Goal: Information Seeking & Learning: Learn about a topic

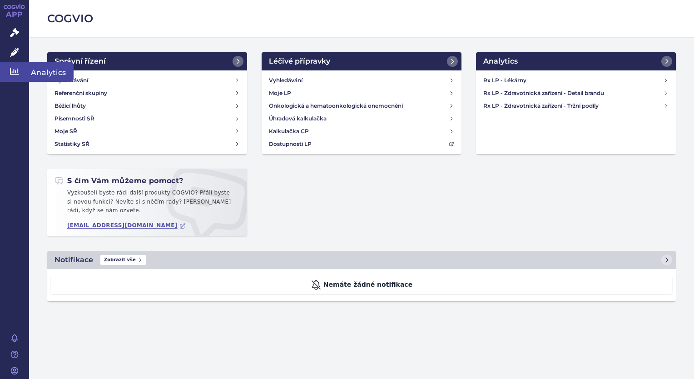
click at [18, 75] on icon at bounding box center [14, 71] width 9 height 9
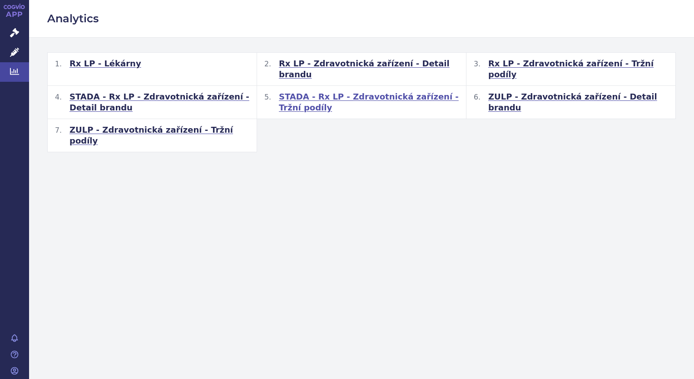
click at [367, 91] on span "STADA - Rx LP - Zdravotnická zařízení - Tržní podíly" at bounding box center [369, 102] width 180 height 22
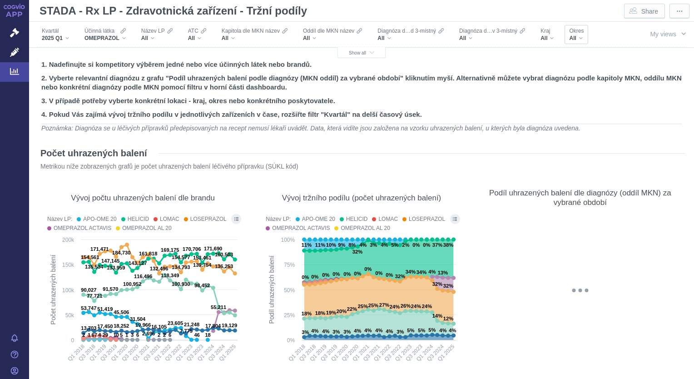
click at [582, 38] on div "All" at bounding box center [576, 38] width 15 height 7
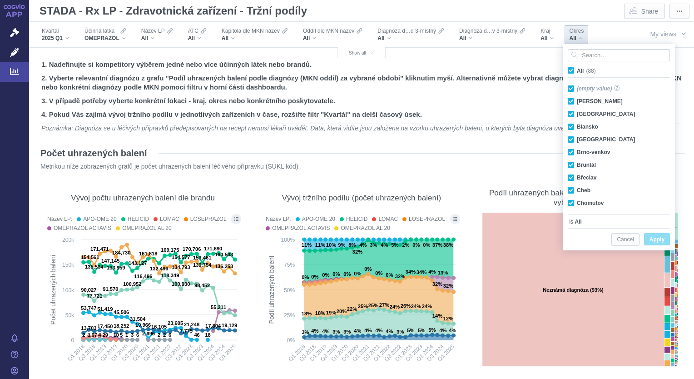
click at [577, 70] on span "All (88)" at bounding box center [586, 71] width 19 height 6
click at [577, 70] on input "All (88)" at bounding box center [580, 69] width 6 height 6
checkbox input "false"
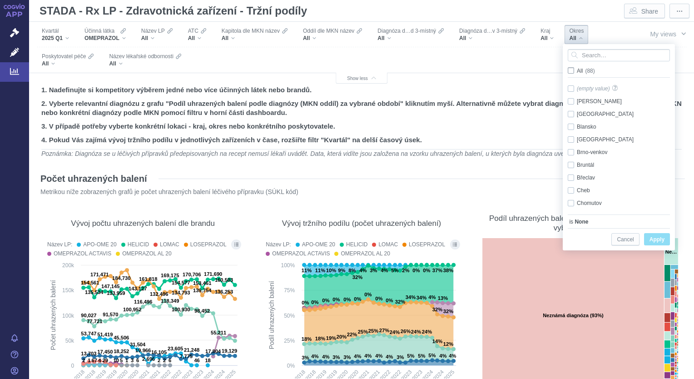
checkbox input "false"
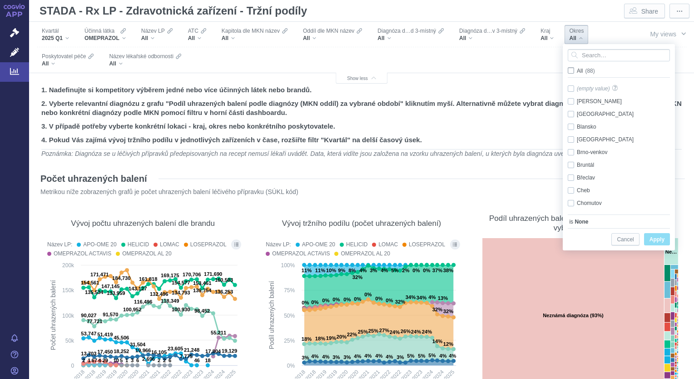
checkbox input "false"
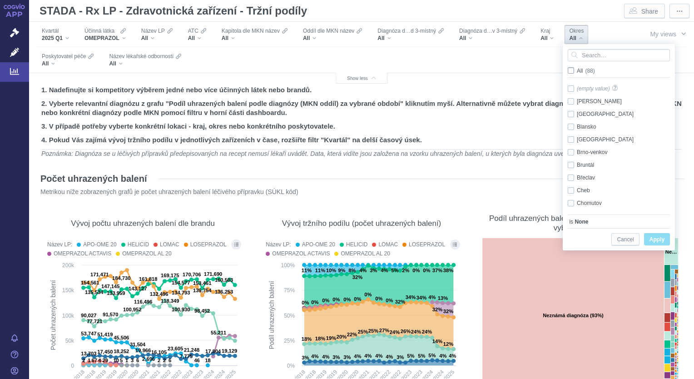
checkbox input "false"
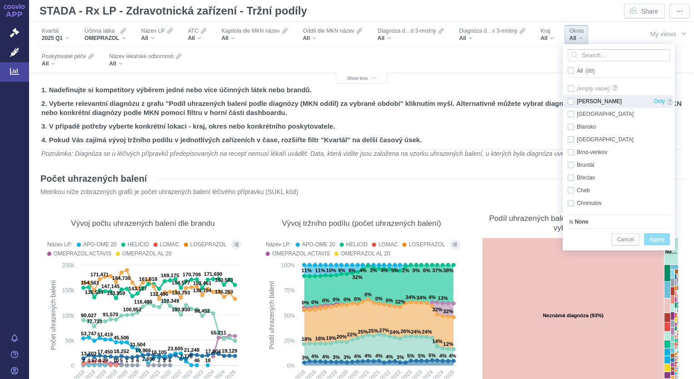
click at [571, 104] on div "Benešov Only" at bounding box center [620, 101] width 114 height 13
checkbox input "true"
click at [660, 238] on span "Apply" at bounding box center [656, 239] width 15 height 11
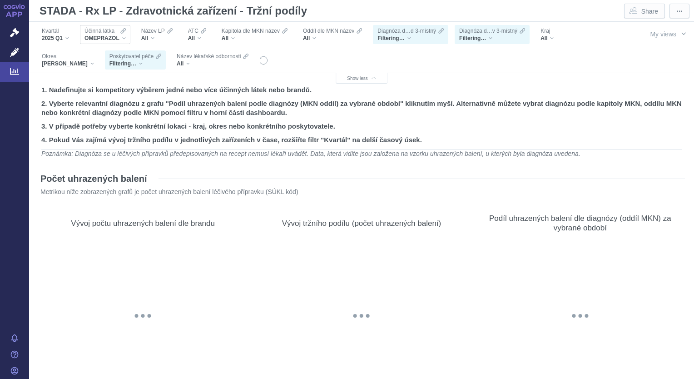
click at [124, 37] on div "OMEPRAZOL" at bounding box center [104, 38] width 41 height 7
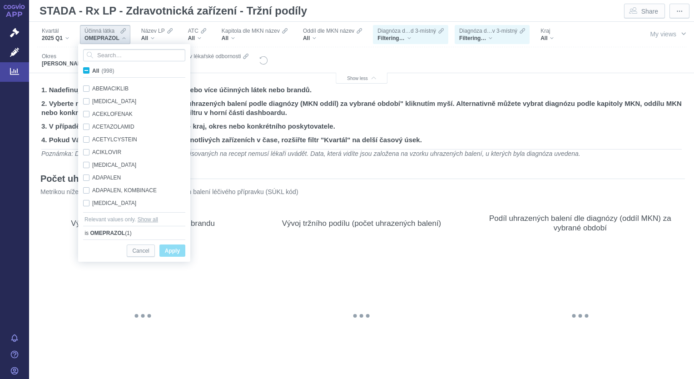
click at [92, 72] on span "All (998)" at bounding box center [103, 71] width 22 height 6
click at [92, 72] on input "All (998)" at bounding box center [95, 69] width 6 height 6
checkbox input "true"
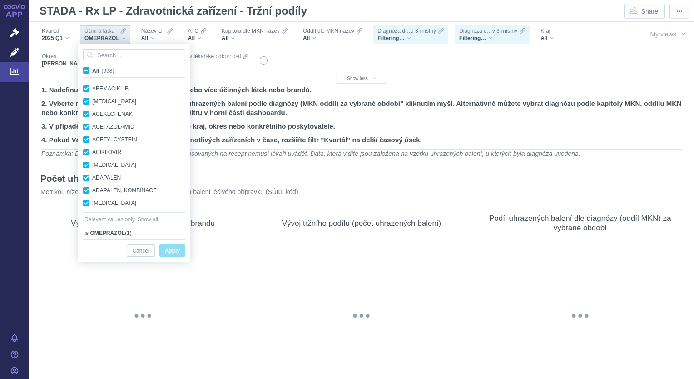
checkbox input "true"
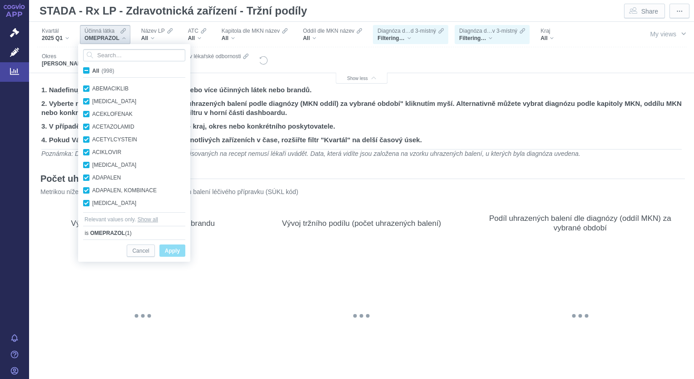
checkbox input "true"
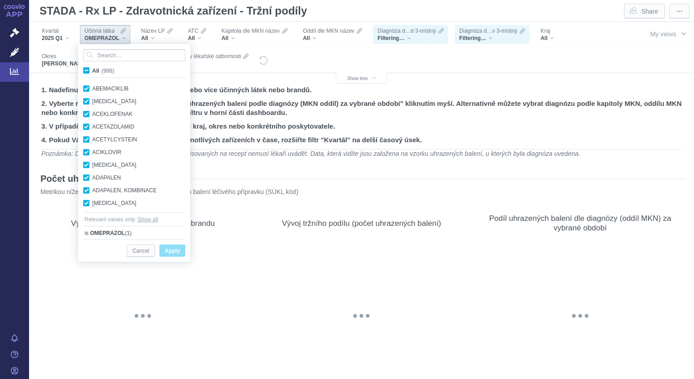
checkbox input "true"
click at [92, 71] on span "All (998)" at bounding box center [103, 71] width 22 height 6
click at [92, 71] on input "All (998)" at bounding box center [95, 69] width 6 height 6
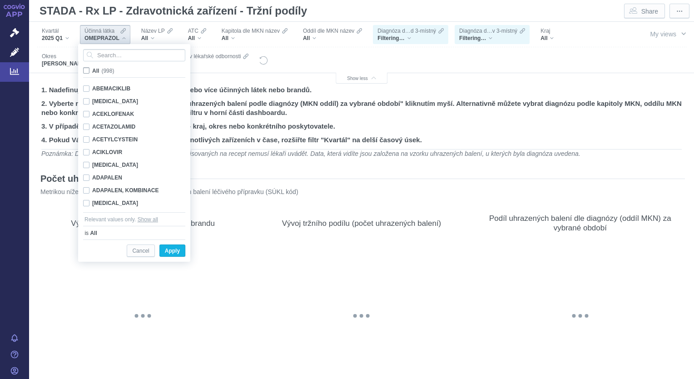
checkbox input "false"
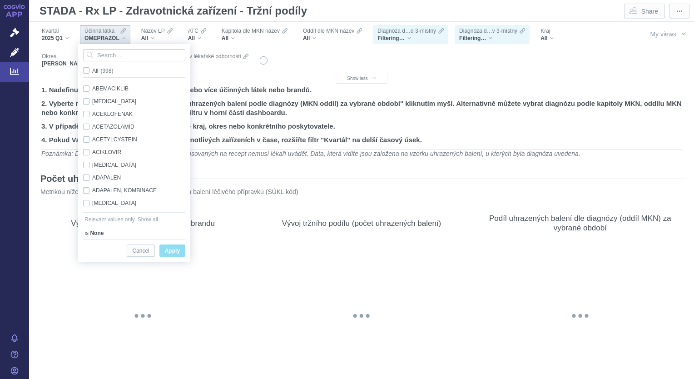
checkbox input "false"
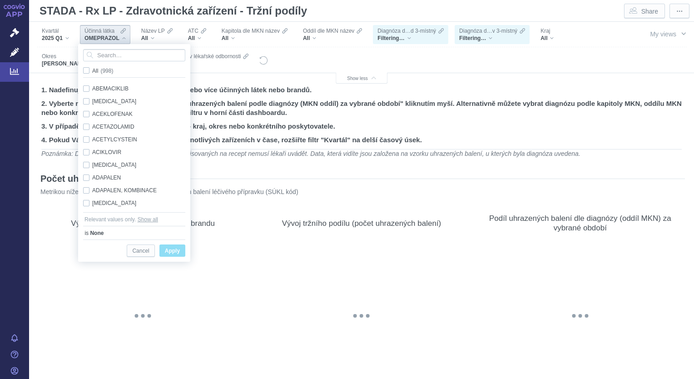
checkbox input "false"
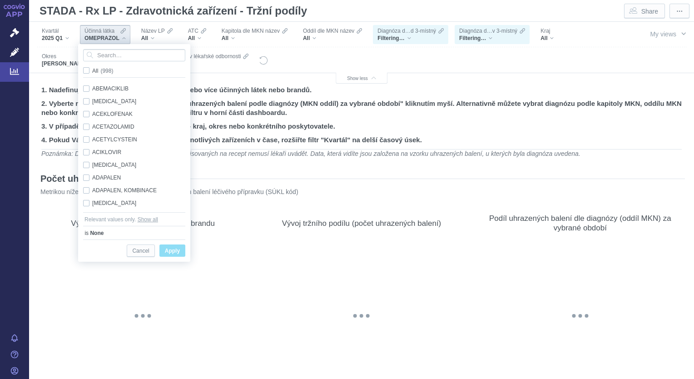
checkbox input "false"
click at [101, 53] on input "Search attribute values" at bounding box center [134, 55] width 102 height 12
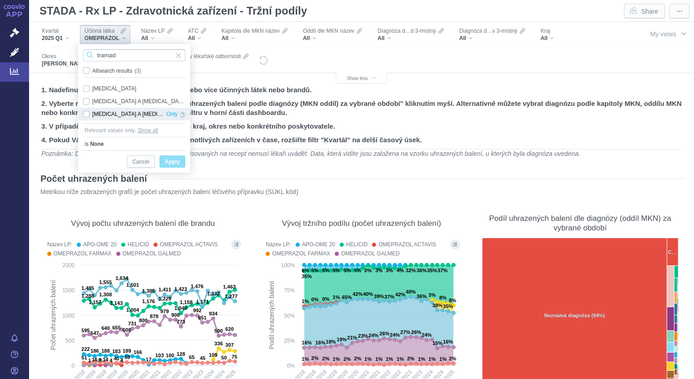
type input "tramad"
click at [87, 112] on div "TRAMADOL A PARACETAMOL Only" at bounding box center [134, 114] width 111 height 13
click at [169, 163] on span "Apply" at bounding box center [172, 161] width 15 height 11
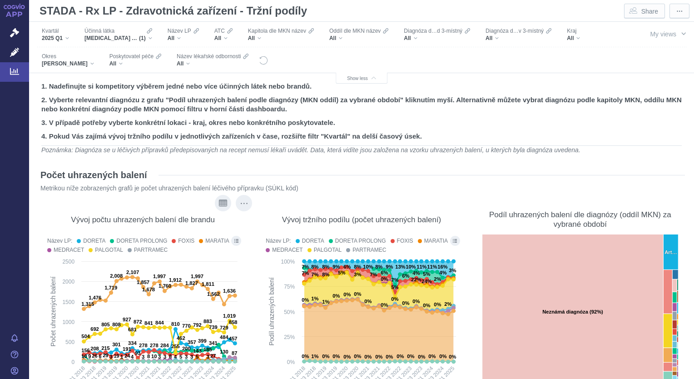
scroll to position [4, 0]
click at [259, 64] on icon "Reset all filters" at bounding box center [263, 60] width 9 height 9
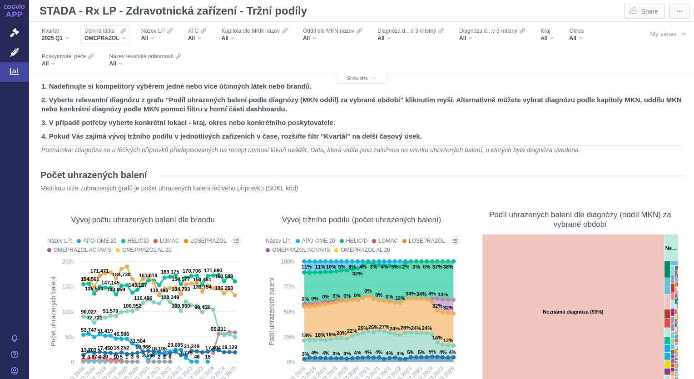
click at [124, 34] on icon "Filters" at bounding box center [122, 30] width 5 height 7
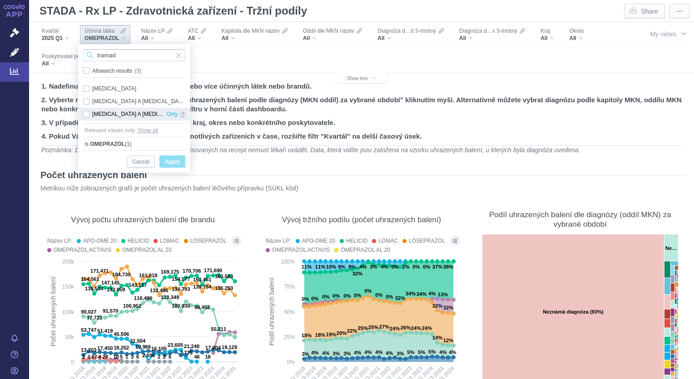
type input "tramad"
click at [90, 111] on div "TRAMADOL A PARACETAMOL Only" at bounding box center [134, 114] width 111 height 13
checkbox input "true"
click at [170, 162] on span "Apply" at bounding box center [172, 161] width 15 height 11
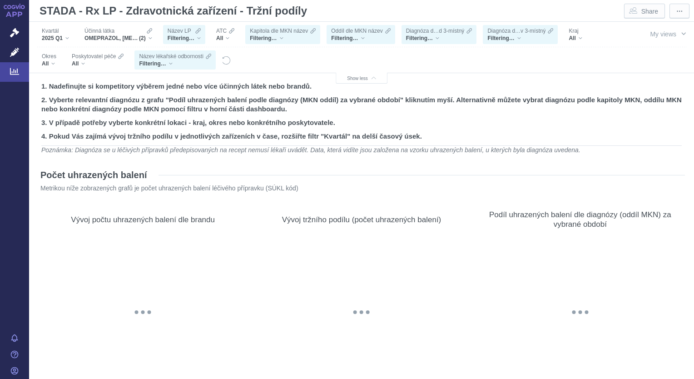
click at [197, 39] on div "Filtering…" at bounding box center [184, 38] width 33 height 7
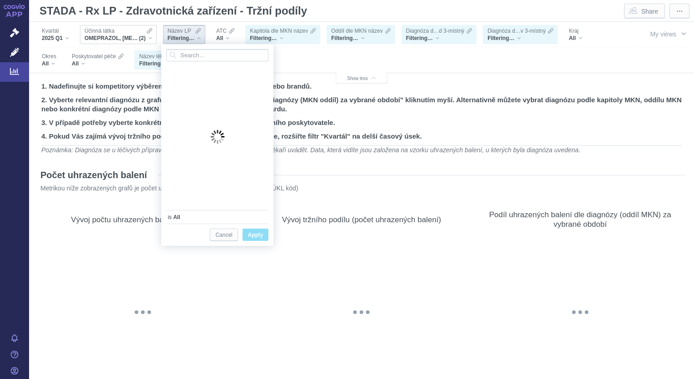
click at [110, 34] on span "Účinná látka" at bounding box center [99, 30] width 30 height 7
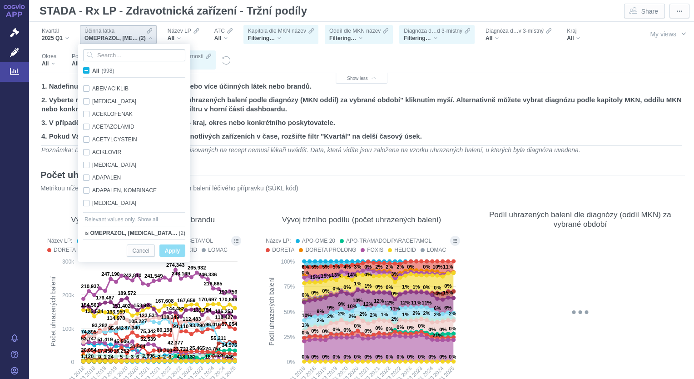
click at [183, 233] on div "OMEPRAZOL, TRAMADOL A PARACETAMOL (2)" at bounding box center [137, 232] width 95 height 9
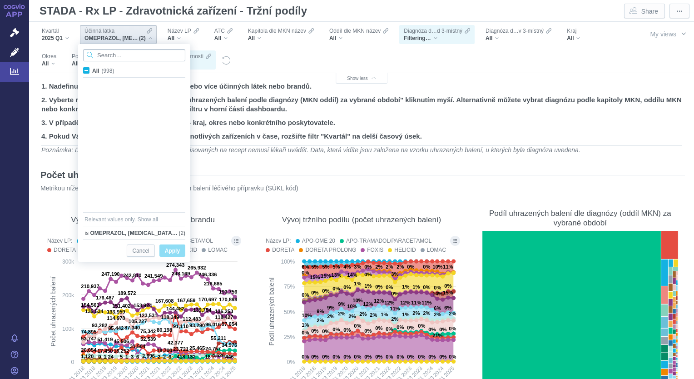
click at [118, 56] on input "Search attribute values" at bounding box center [134, 55] width 102 height 12
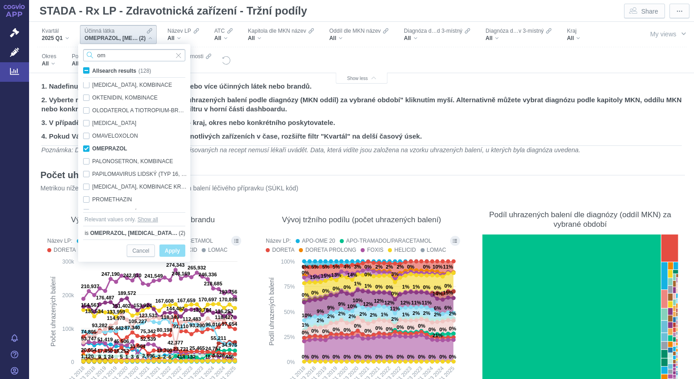
scroll to position [1110, 0]
type input "om"
click at [88, 148] on div "OMEPRAZOL Only" at bounding box center [136, 148] width 114 height 13
checkbox input "false"
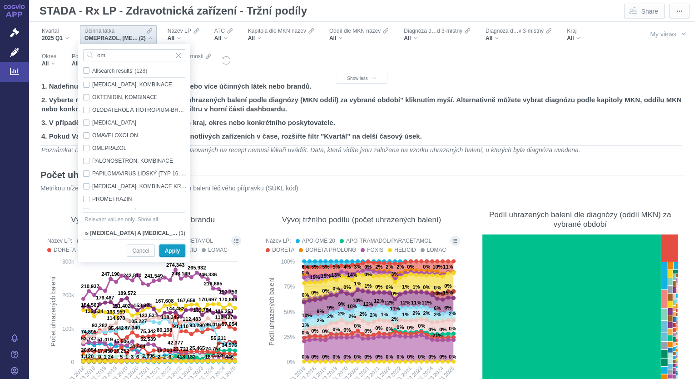
click at [177, 252] on span "Apply" at bounding box center [172, 250] width 15 height 11
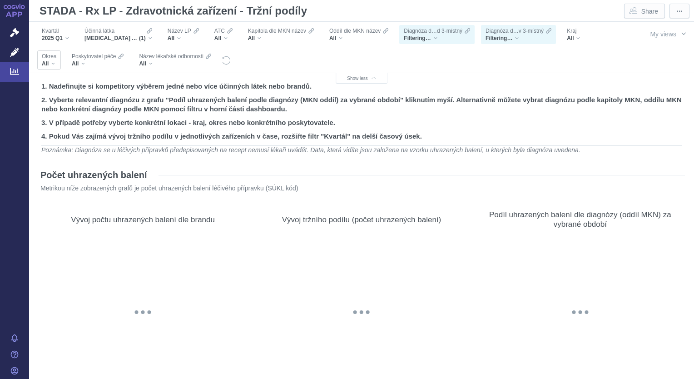
click at [54, 62] on div "All" at bounding box center [49, 63] width 15 height 7
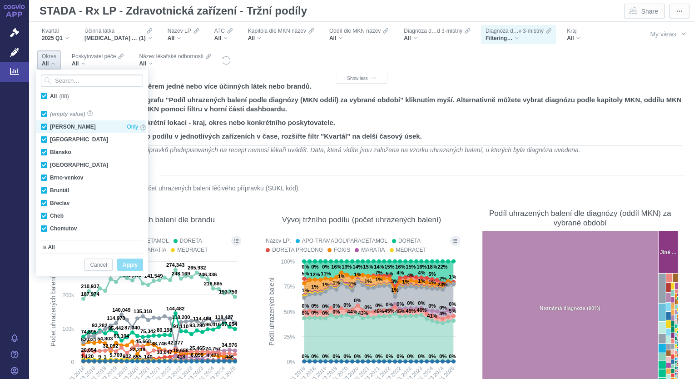
click at [50, 93] on span "All (88)" at bounding box center [59, 96] width 19 height 6
click at [50, 93] on input "All (88)" at bounding box center [53, 94] width 6 height 6
checkbox input "false"
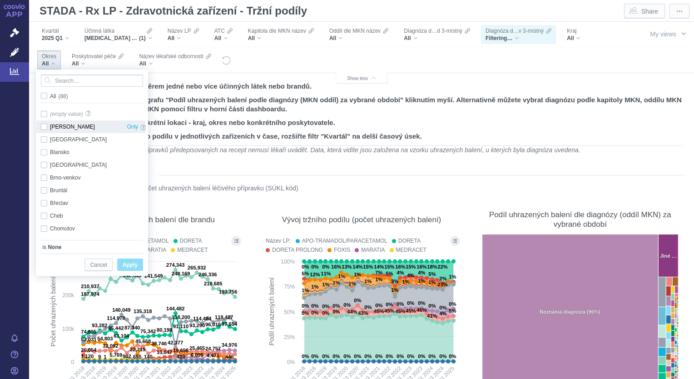
checkbox input "false"
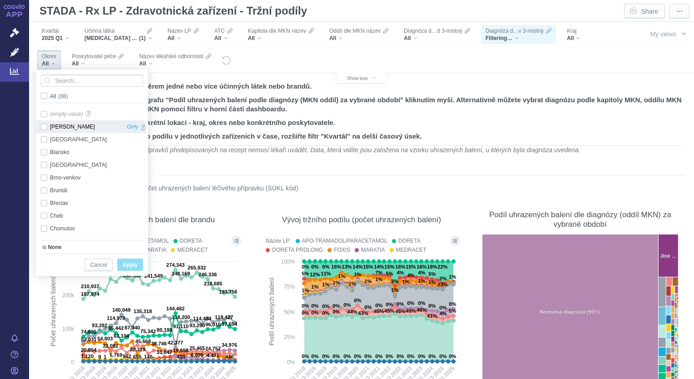
checkbox input "false"
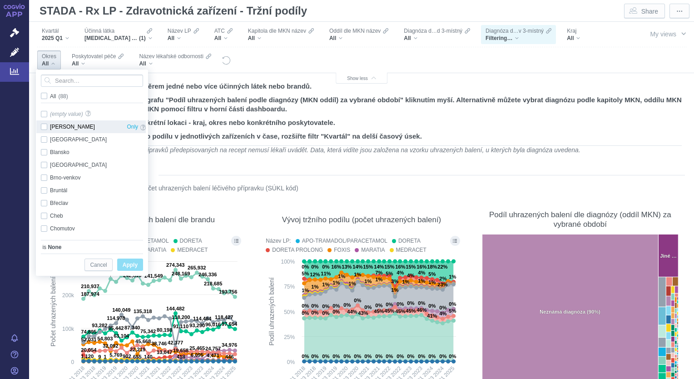
checkbox input "false"
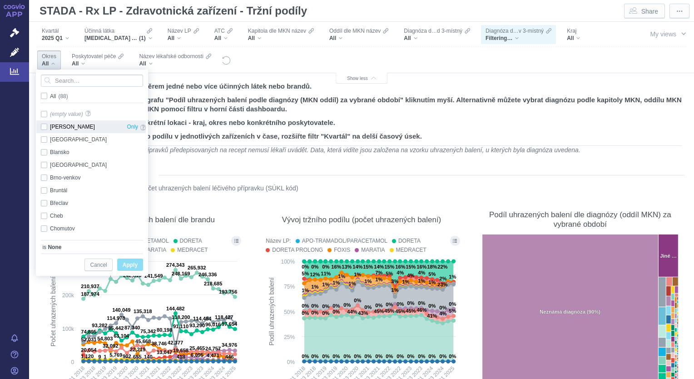
click at [44, 126] on div "Benešov Only" at bounding box center [93, 126] width 114 height 13
click at [130, 263] on span "Apply" at bounding box center [130, 264] width 15 height 11
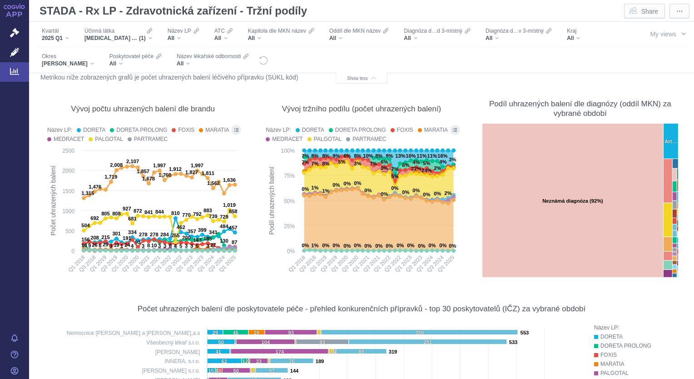
scroll to position [288, 0]
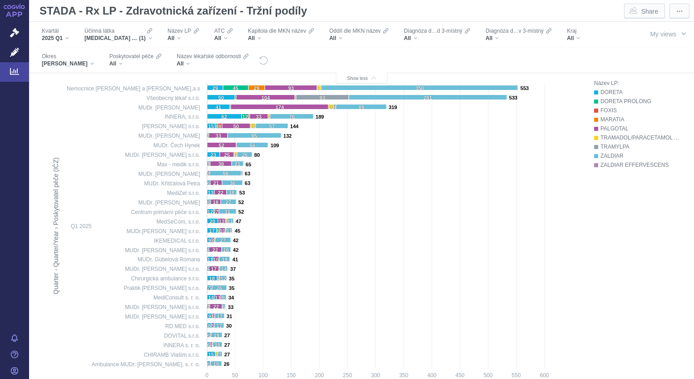
scroll to position [358, 0]
click at [149, 40] on div "[MEDICAL_DATA] A [MEDICAL_DATA] (1)" at bounding box center [118, 38] width 68 height 7
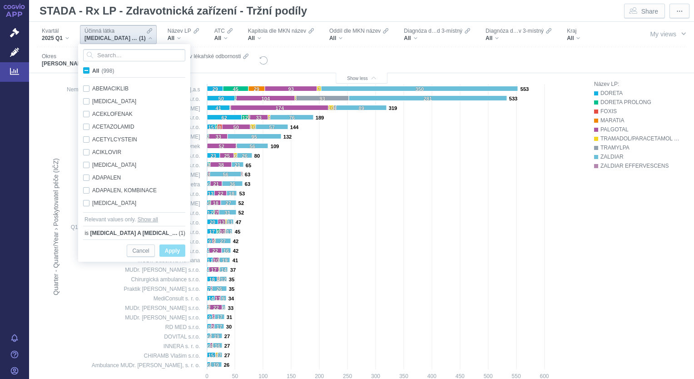
click at [92, 71] on span "All (998)" at bounding box center [103, 71] width 22 height 6
click at [92, 71] on input "All (998)" at bounding box center [95, 69] width 6 height 6
checkbox input "true"
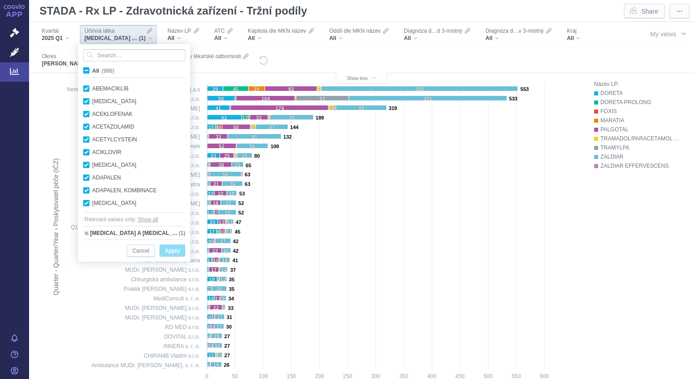
checkbox input "true"
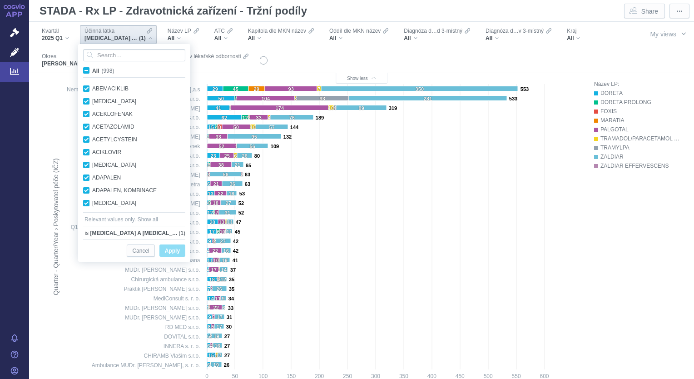
checkbox input "true"
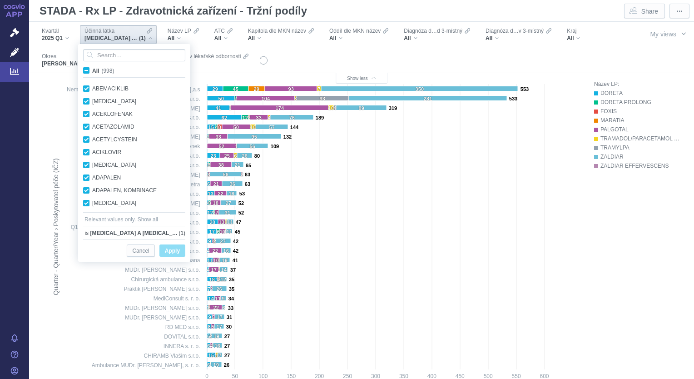
checkbox input "true"
click at [92, 71] on span "All (998)" at bounding box center [103, 71] width 22 height 6
click at [92, 71] on input "All (998)" at bounding box center [95, 69] width 6 height 6
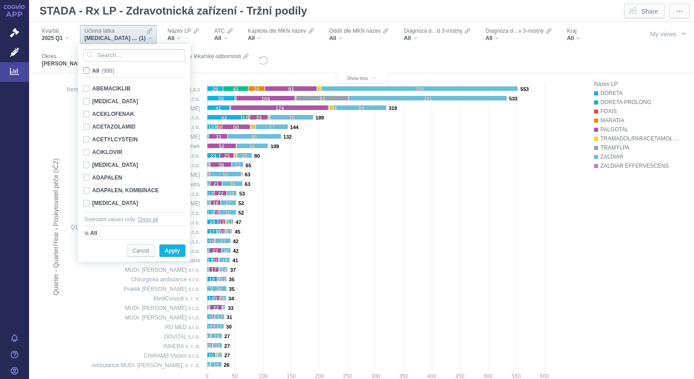
checkbox input "false"
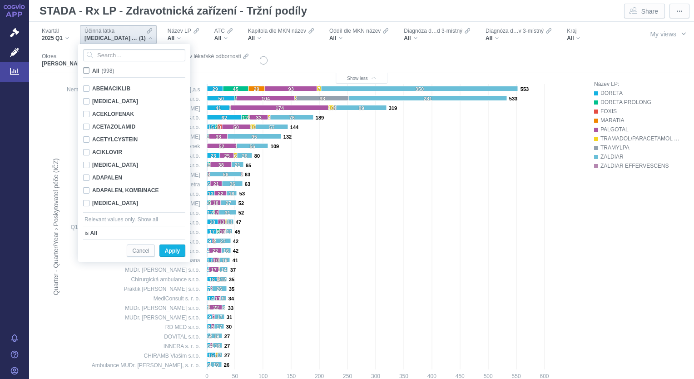
checkbox input "false"
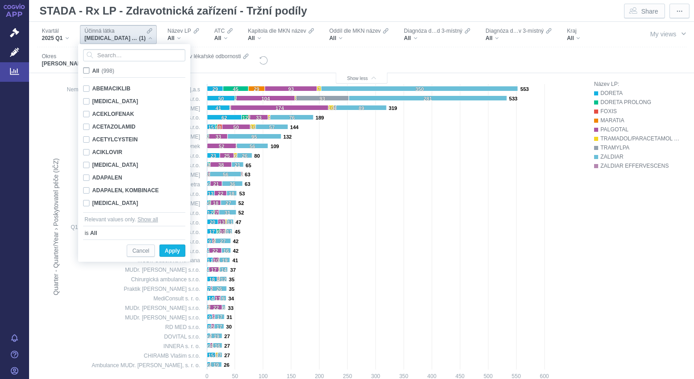
checkbox input "false"
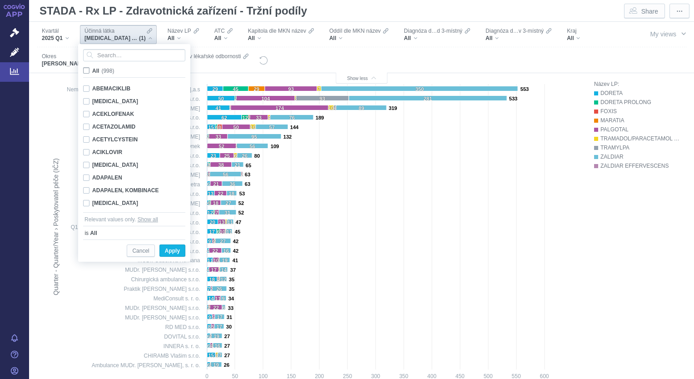
checkbox input "false"
click at [100, 54] on input "Search attribute values" at bounding box center [134, 55] width 102 height 12
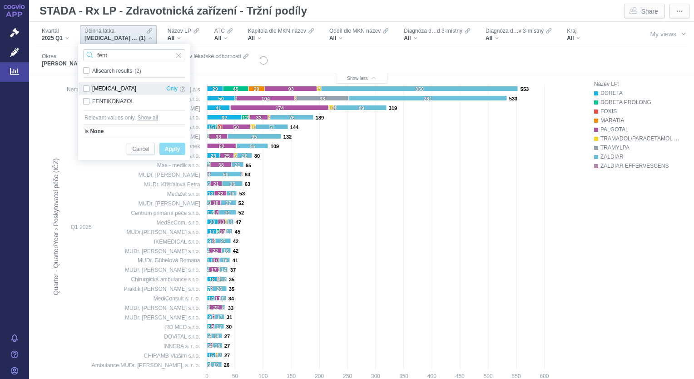
type input "fent"
click at [88, 89] on div "[MEDICAL_DATA] Only" at bounding box center [134, 88] width 111 height 13
checkbox input "true"
click at [173, 152] on span "Apply" at bounding box center [172, 148] width 15 height 11
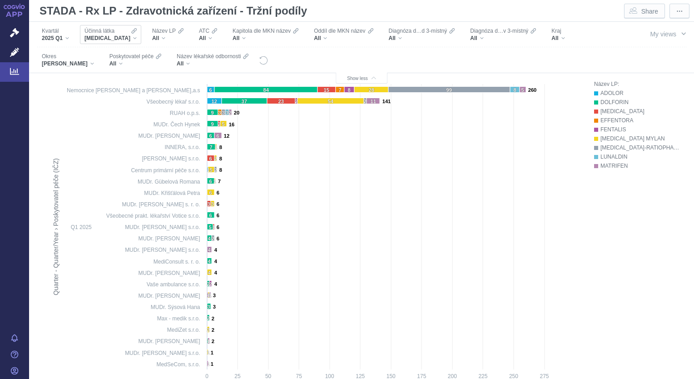
click at [118, 39] on div "[MEDICAL_DATA]" at bounding box center [110, 38] width 52 height 7
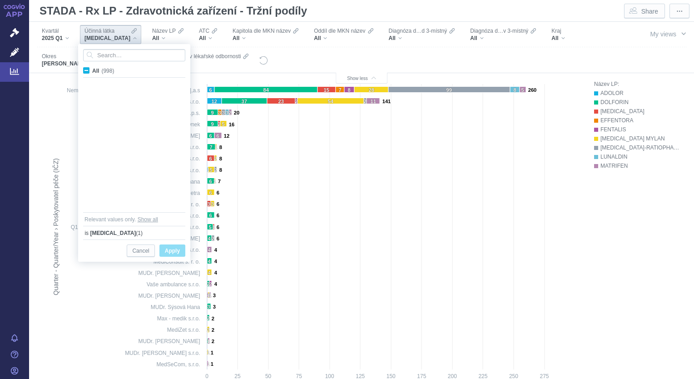
scroll to position [3579, 0]
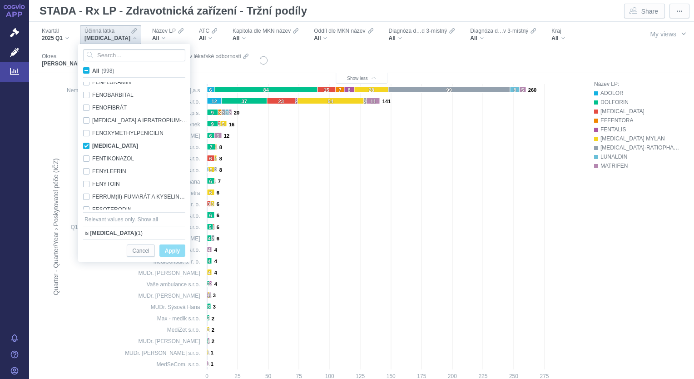
click at [92, 73] on span "All (998)" at bounding box center [103, 71] width 22 height 6
click at [92, 72] on input "All (998)" at bounding box center [95, 69] width 6 height 6
checkbox input "true"
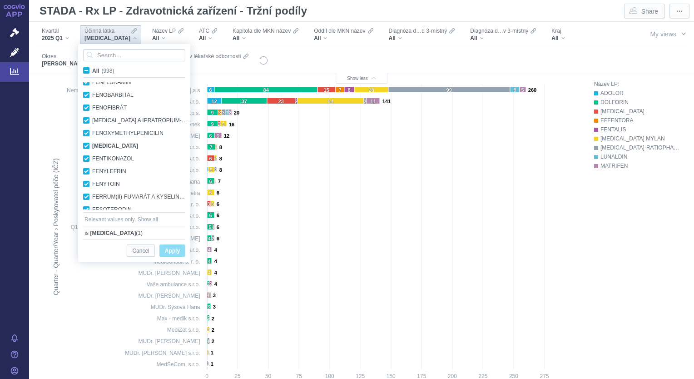
checkbox input "true"
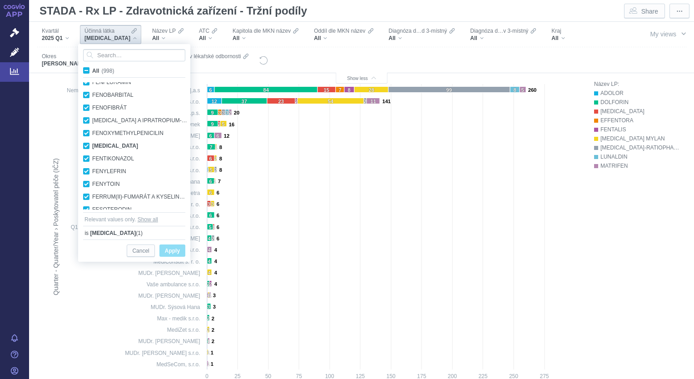
checkbox input "true"
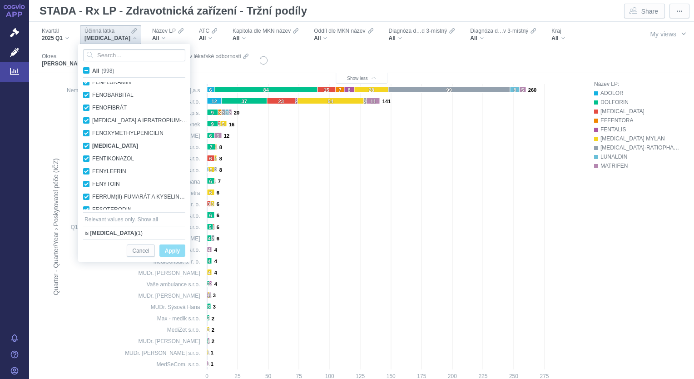
checkbox input "true"
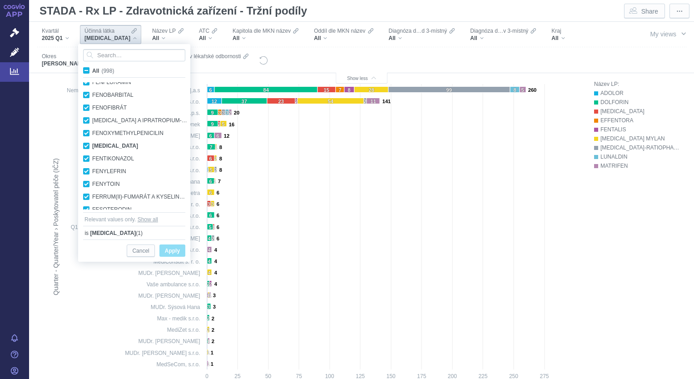
checkbox input "true"
click at [92, 73] on span "All (998)" at bounding box center [103, 71] width 22 height 6
click at [92, 72] on input "All (998)" at bounding box center [95, 69] width 6 height 6
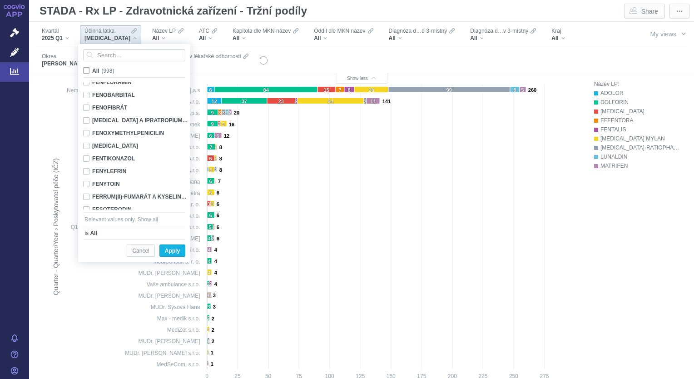
checkbox input "false"
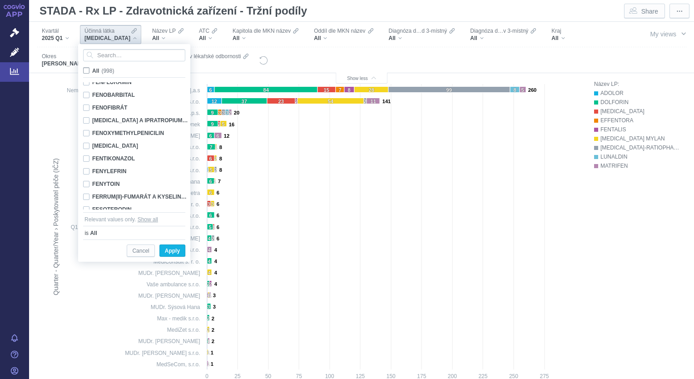
checkbox input "false"
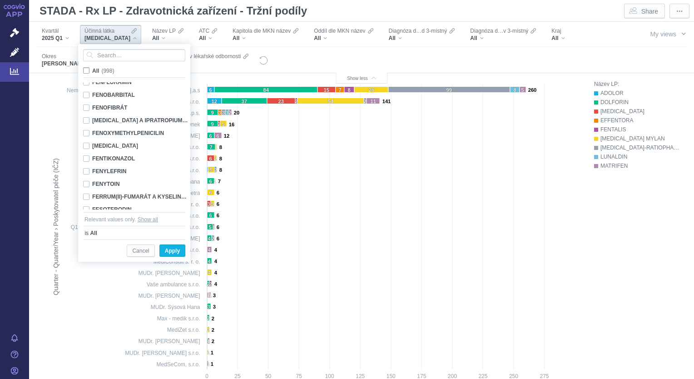
checkbox input "false"
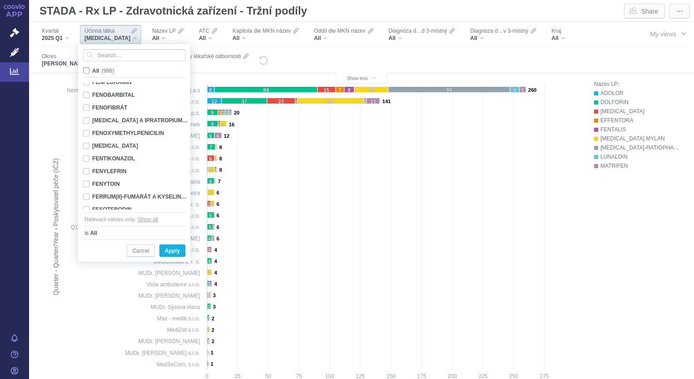
checkbox input "false"
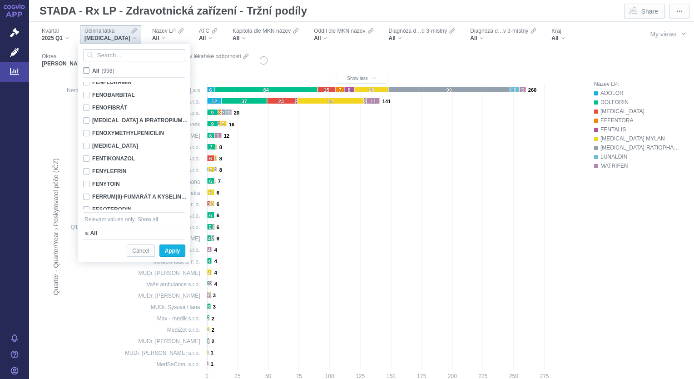
checkbox input "false"
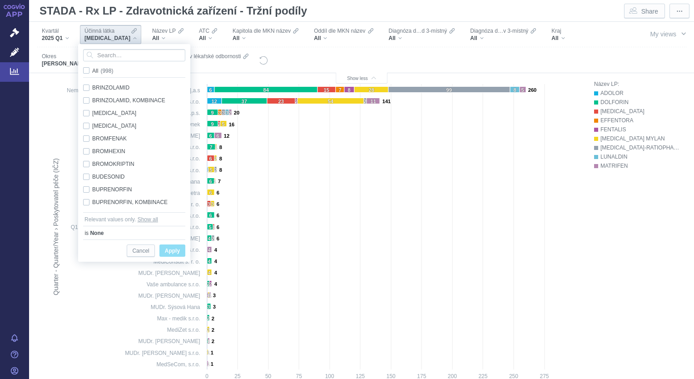
scroll to position [1339, 0]
click at [85, 188] on div "BUPRENORFIN Only" at bounding box center [136, 186] width 114 height 13
checkbox input "true"
click at [171, 255] on span "Apply" at bounding box center [172, 250] width 15 height 11
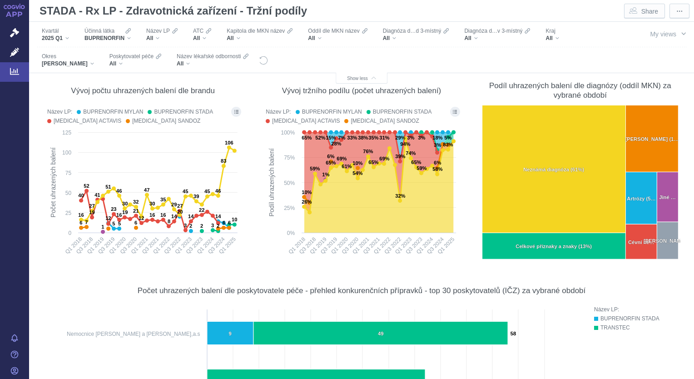
scroll to position [0, 0]
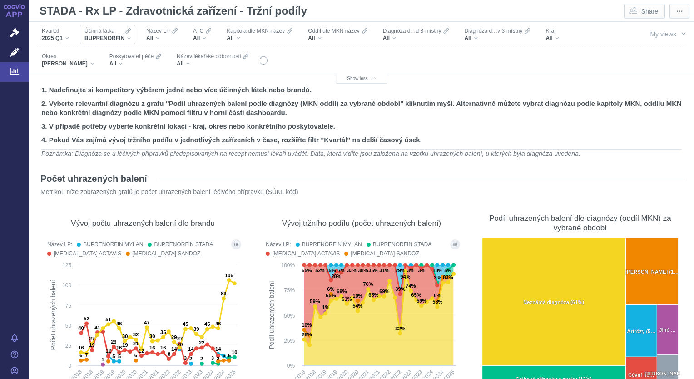
click at [129, 38] on div "BUPRENORFIN" at bounding box center [107, 38] width 46 height 7
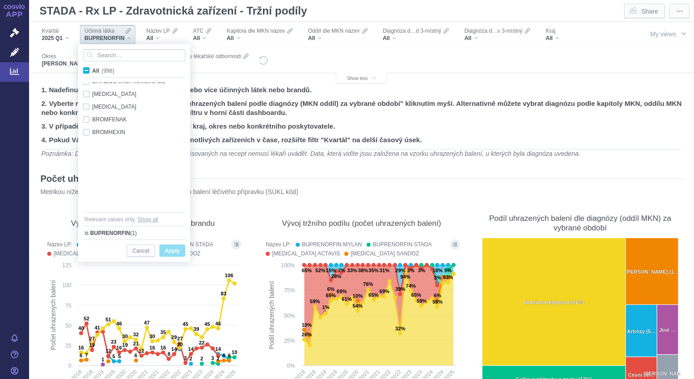
scroll to position [1380, 0]
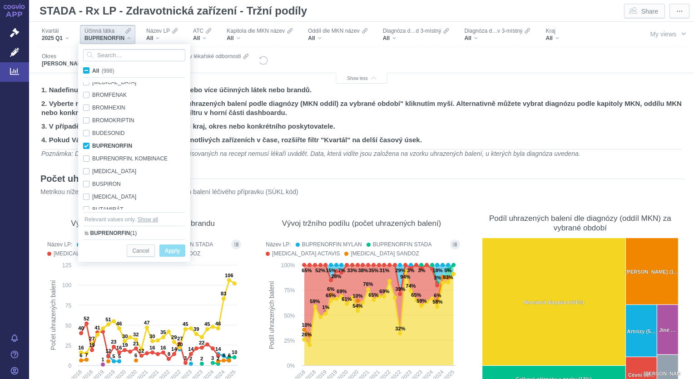
click at [92, 72] on span "All (998)" at bounding box center [103, 71] width 22 height 6
click at [92, 72] on input "All (998)" at bounding box center [95, 69] width 6 height 6
checkbox input "true"
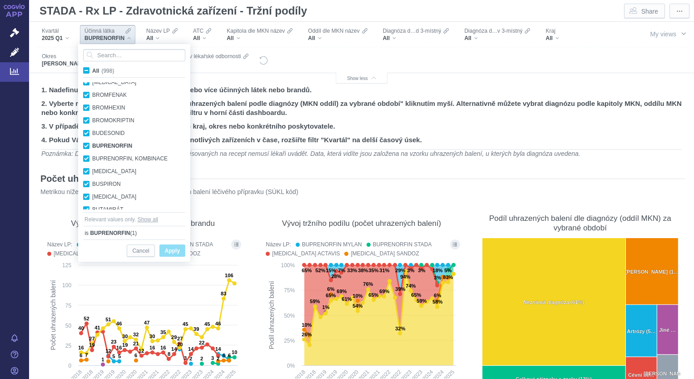
checkbox input "true"
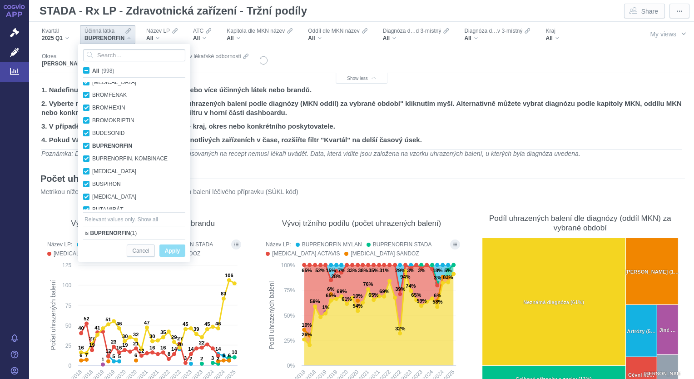
checkbox input "true"
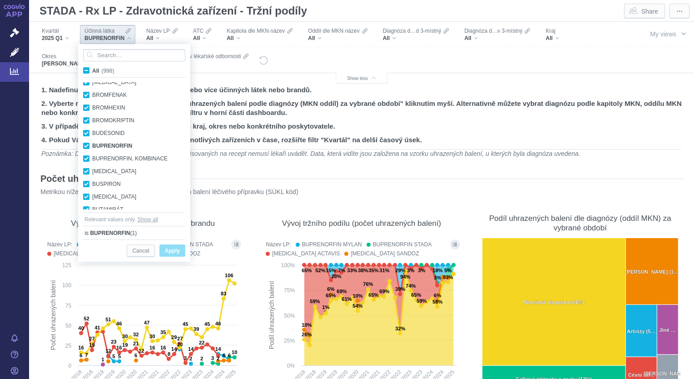
checkbox input "true"
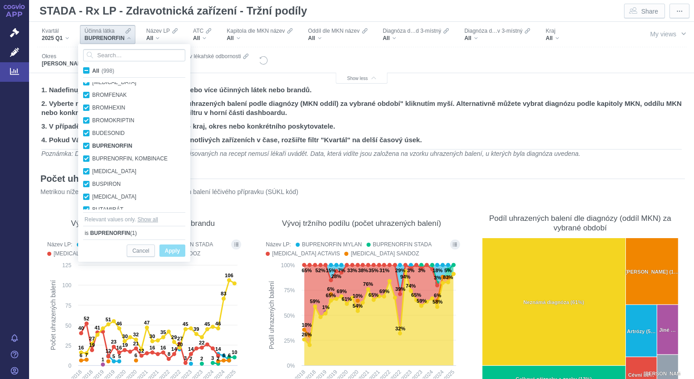
checkbox input "true"
click at [97, 59] on input "Search attribute values" at bounding box center [134, 55] width 102 height 12
click at [92, 69] on span "All (998)" at bounding box center [103, 71] width 22 height 6
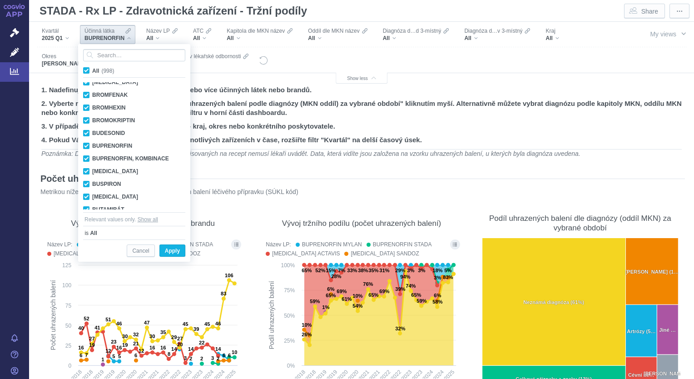
click at [92, 69] on input "All (998)" at bounding box center [95, 69] width 6 height 6
checkbox input "false"
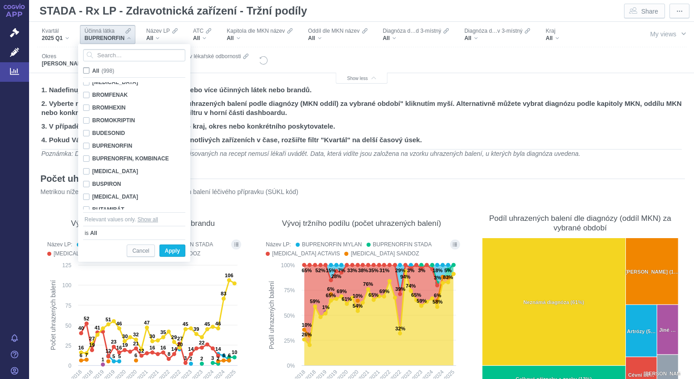
checkbox input "false"
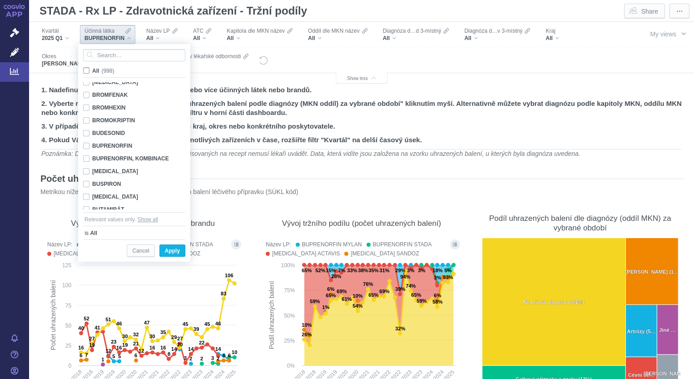
checkbox input "false"
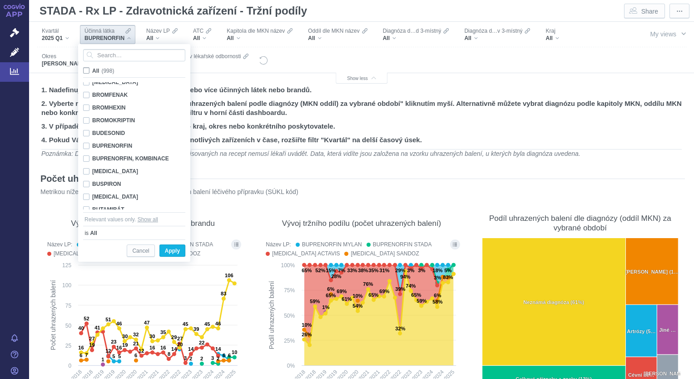
checkbox input "false"
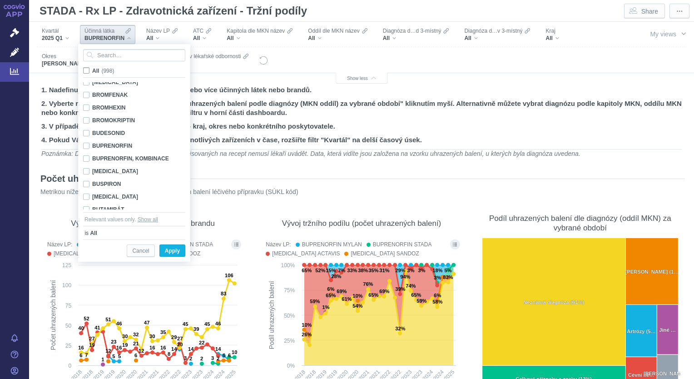
checkbox input "false"
click at [102, 59] on input "Search attribute values" at bounding box center [134, 55] width 102 height 12
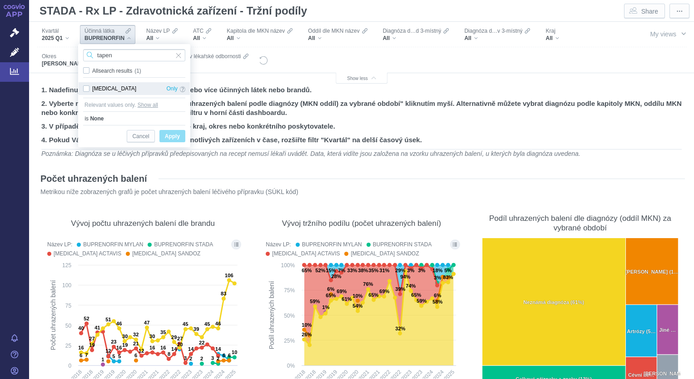
type input "tapen"
click at [87, 89] on div "[MEDICAL_DATA] Only" at bounding box center [134, 88] width 111 height 13
checkbox input "true"
click at [179, 135] on span "Apply" at bounding box center [172, 136] width 15 height 11
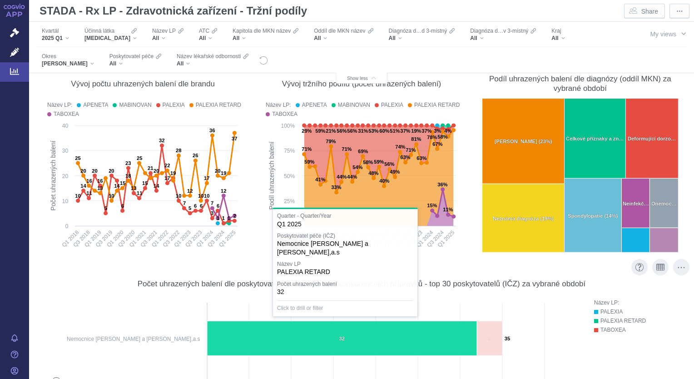
scroll to position [139, 0]
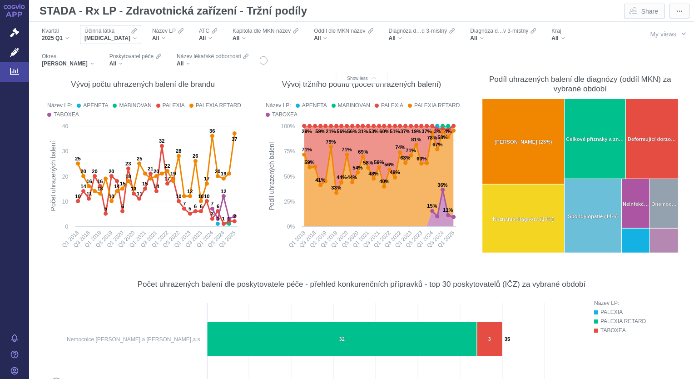
click at [124, 40] on div "[MEDICAL_DATA]" at bounding box center [110, 38] width 52 height 7
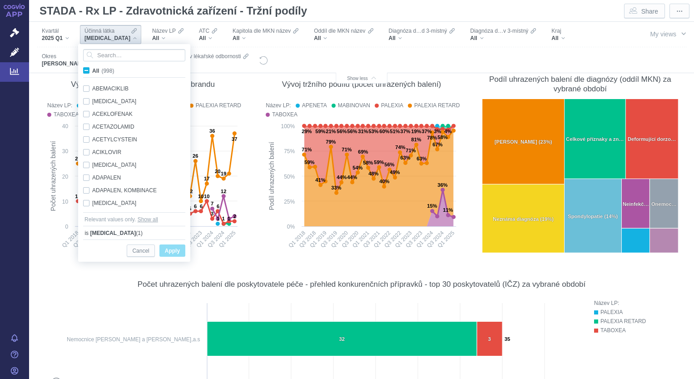
click at [92, 72] on span "All (998)" at bounding box center [103, 71] width 22 height 6
click at [92, 72] on input "All (998)" at bounding box center [95, 69] width 6 height 6
checkbox input "true"
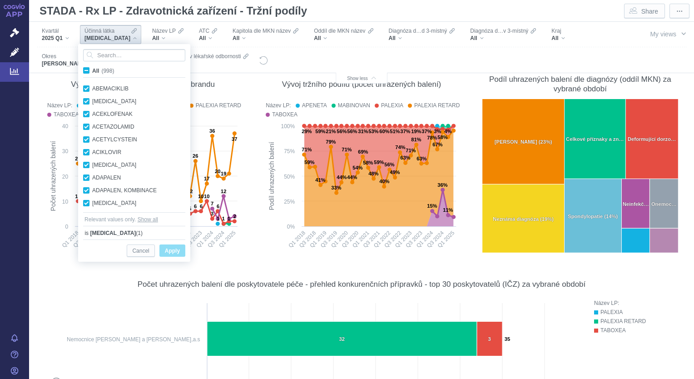
checkbox input "true"
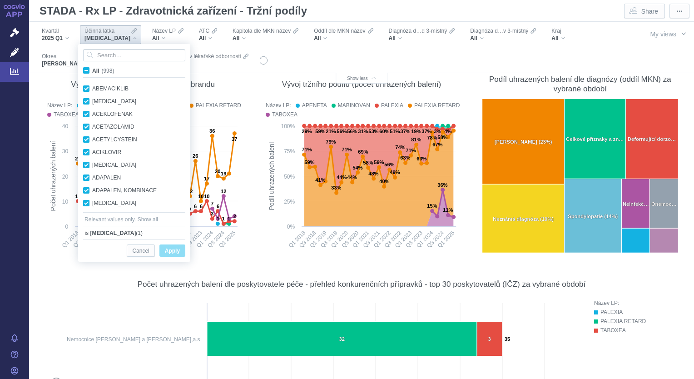
checkbox input "true"
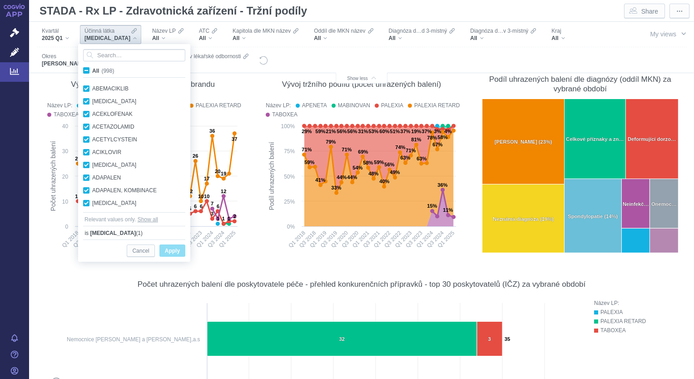
checkbox input "true"
click at [92, 72] on span "All (998)" at bounding box center [103, 71] width 22 height 6
click at [92, 72] on input "All (998)" at bounding box center [95, 69] width 6 height 6
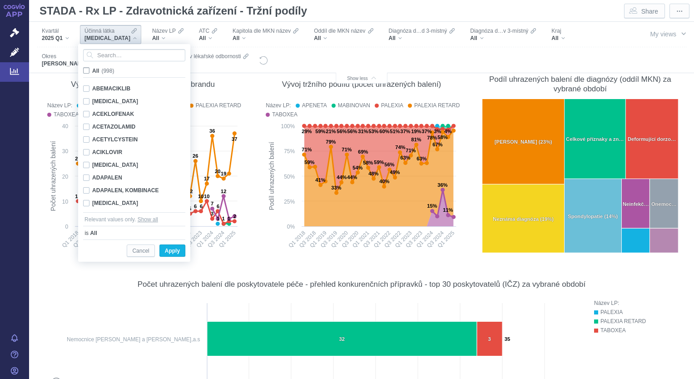
checkbox input "false"
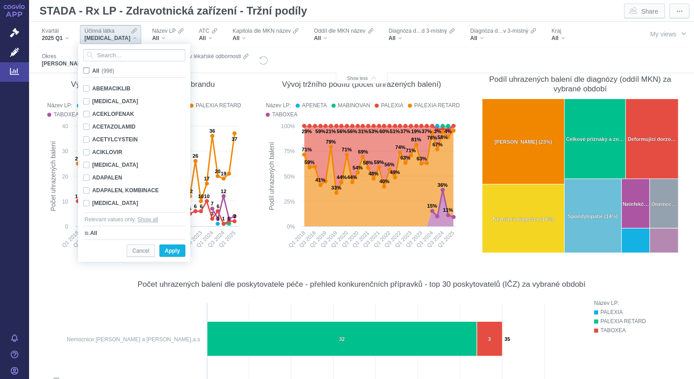
checkbox input "false"
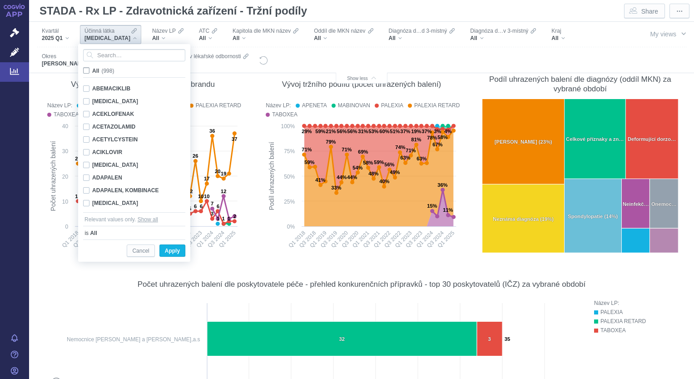
checkbox input "false"
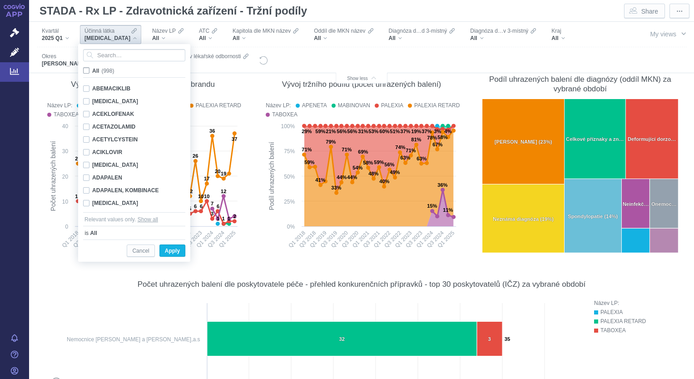
checkbox input "false"
click at [105, 57] on input "Search attribute values" at bounding box center [134, 55] width 102 height 12
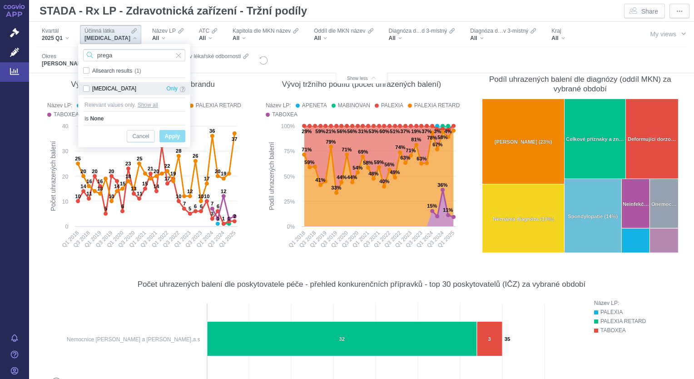
type input "prega"
click at [87, 89] on div "[MEDICAL_DATA] Only" at bounding box center [134, 88] width 111 height 13
checkbox input "true"
click at [173, 134] on span "Apply" at bounding box center [172, 136] width 15 height 11
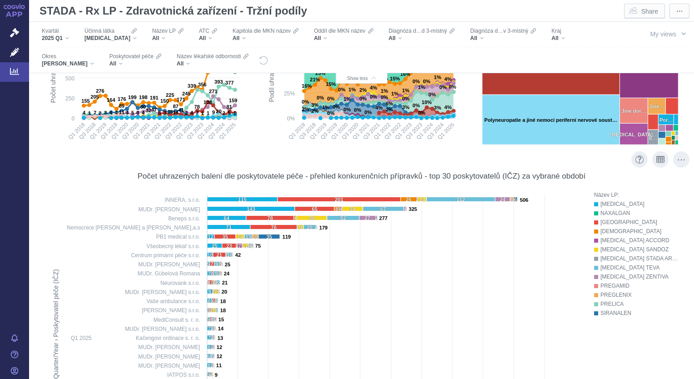
scroll to position [249, 0]
